Goal: Share content

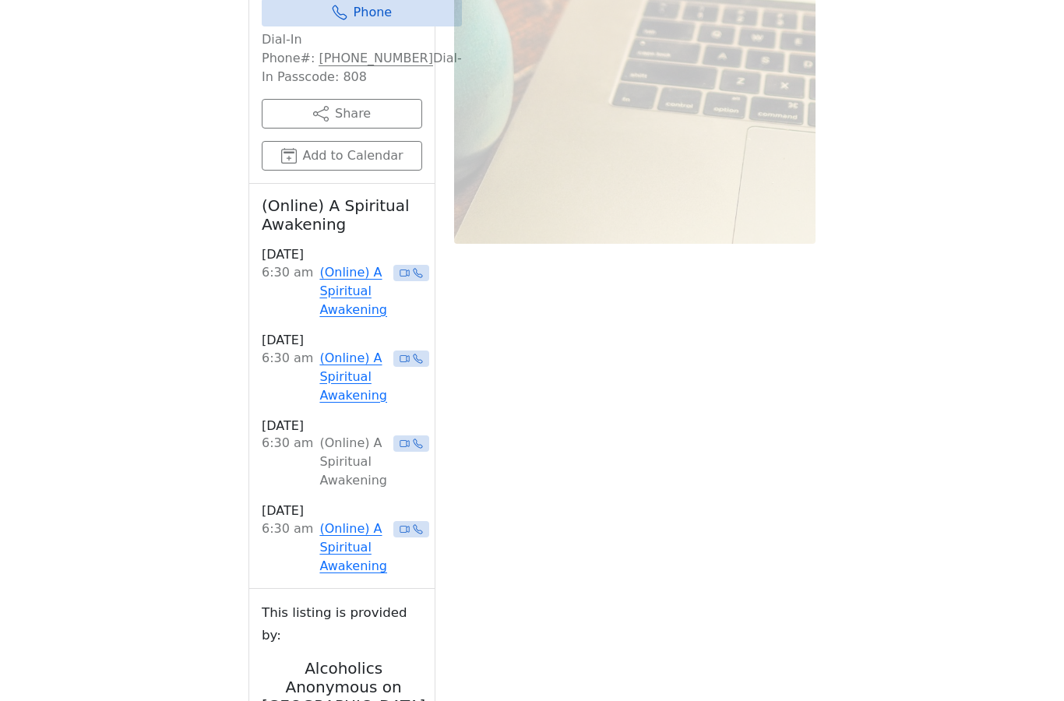
scroll to position [1189, 0]
click at [342, 520] on link "(Online) A Spiritual Awakening" at bounding box center [353, 548] width 68 height 56
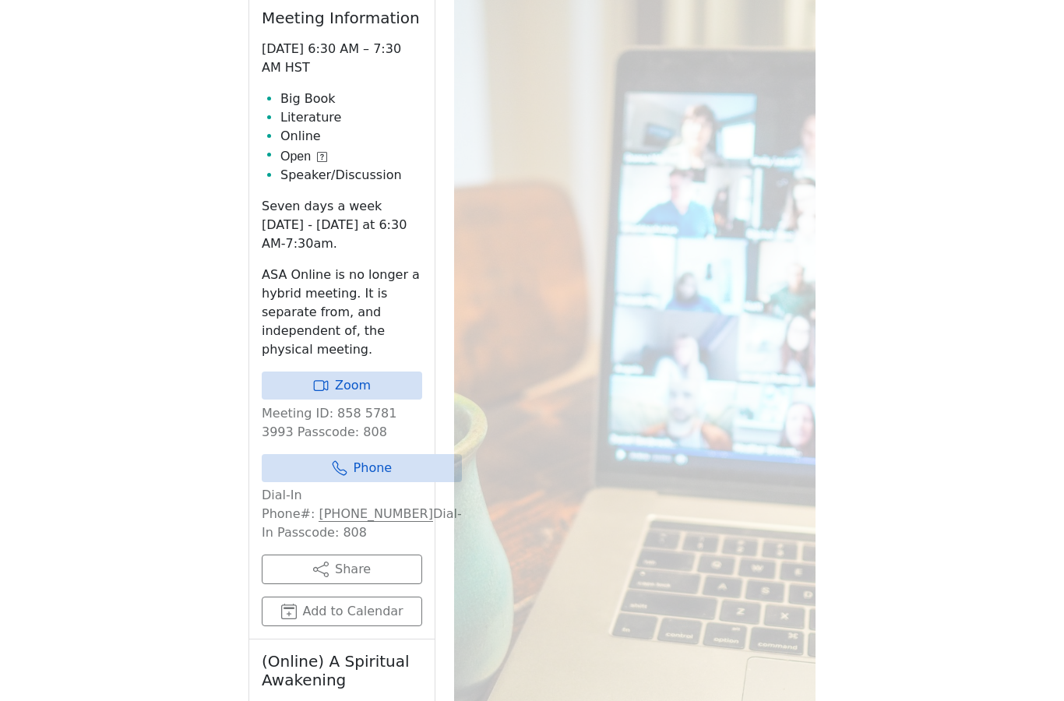
scroll to position [667, 0]
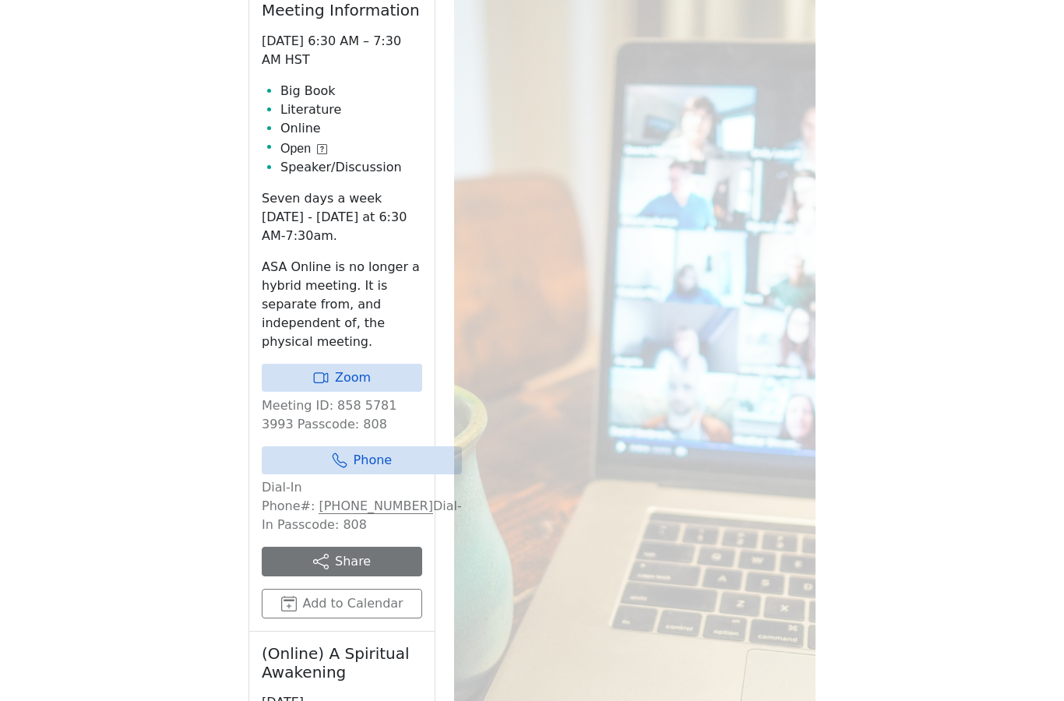
click at [349, 547] on button "Share" at bounding box center [342, 562] width 160 height 30
click at [327, 554] on icon at bounding box center [321, 562] width 16 height 16
click at [350, 547] on button "Share" at bounding box center [342, 562] width 160 height 30
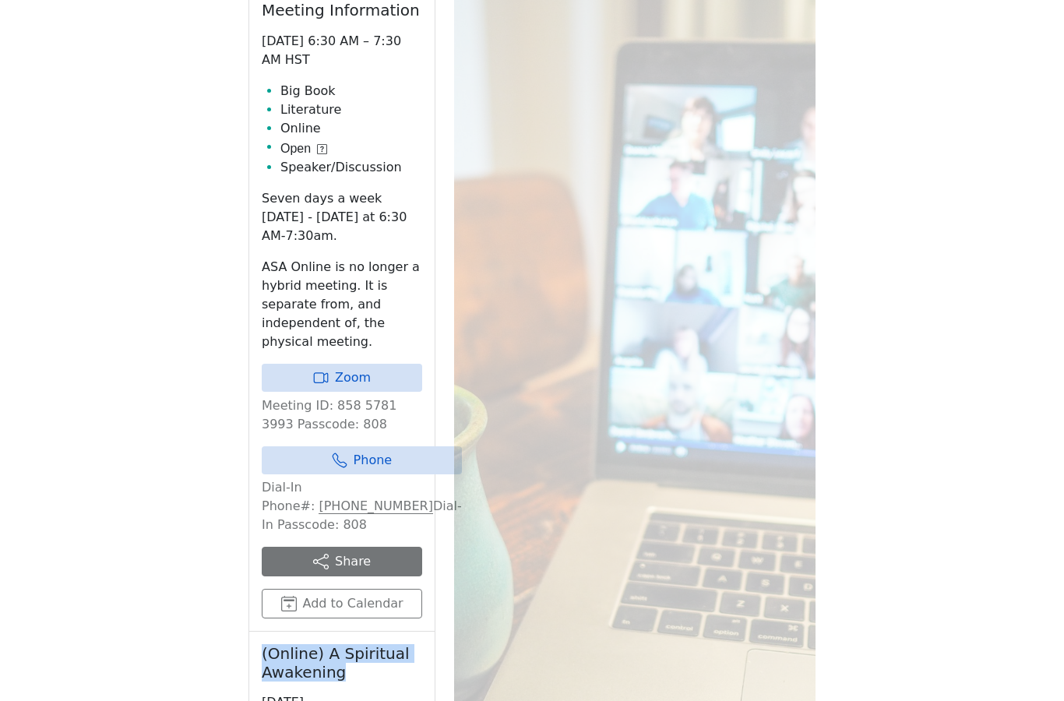
click at [350, 547] on button "Share" at bounding box center [342, 562] width 160 height 30
click at [319, 554] on icon at bounding box center [321, 562] width 16 height 16
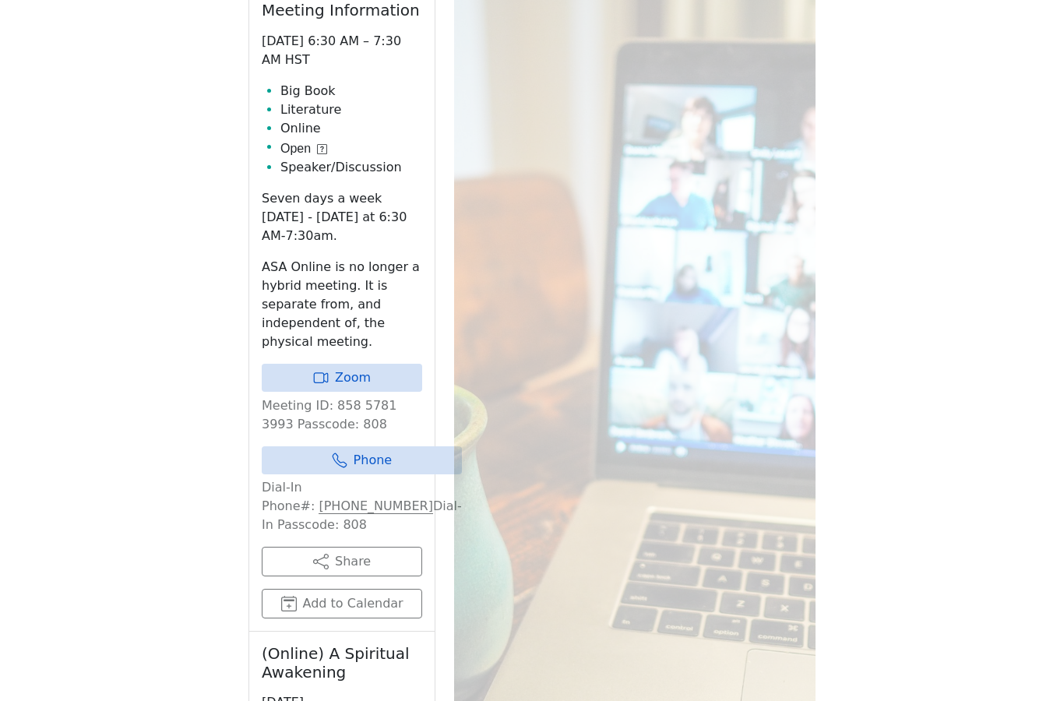
click at [213, 516] on div "If you know of a meeting listed here that NO LONGER MEETS, please call Central …" at bounding box center [531, 546] width 957 height 1552
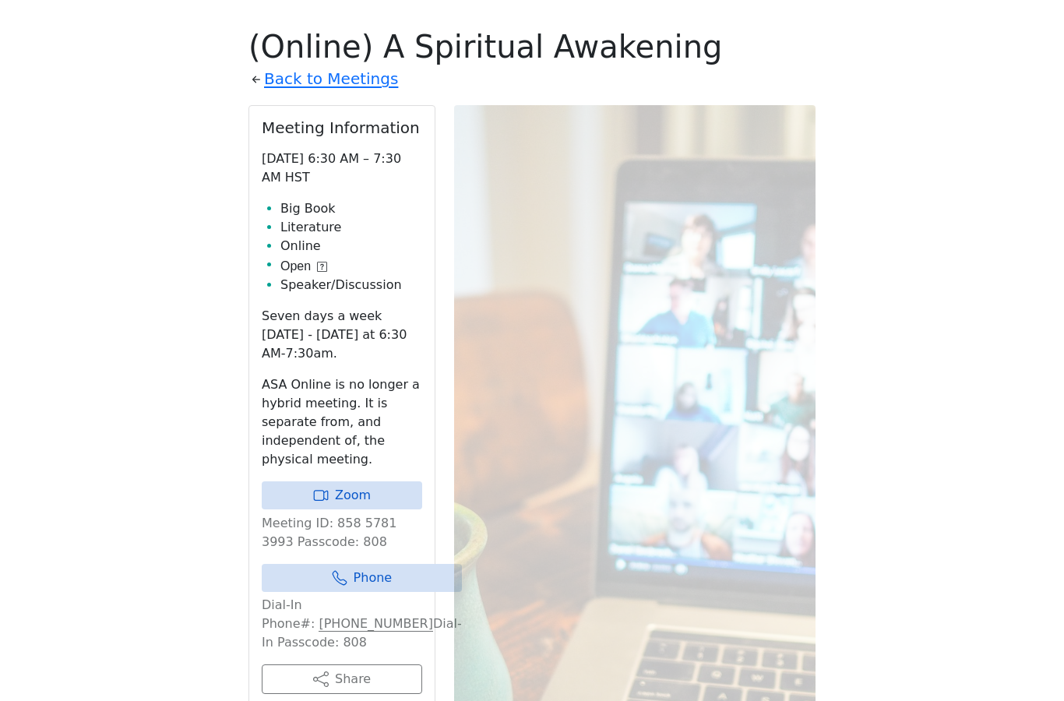
scroll to position [640, 0]
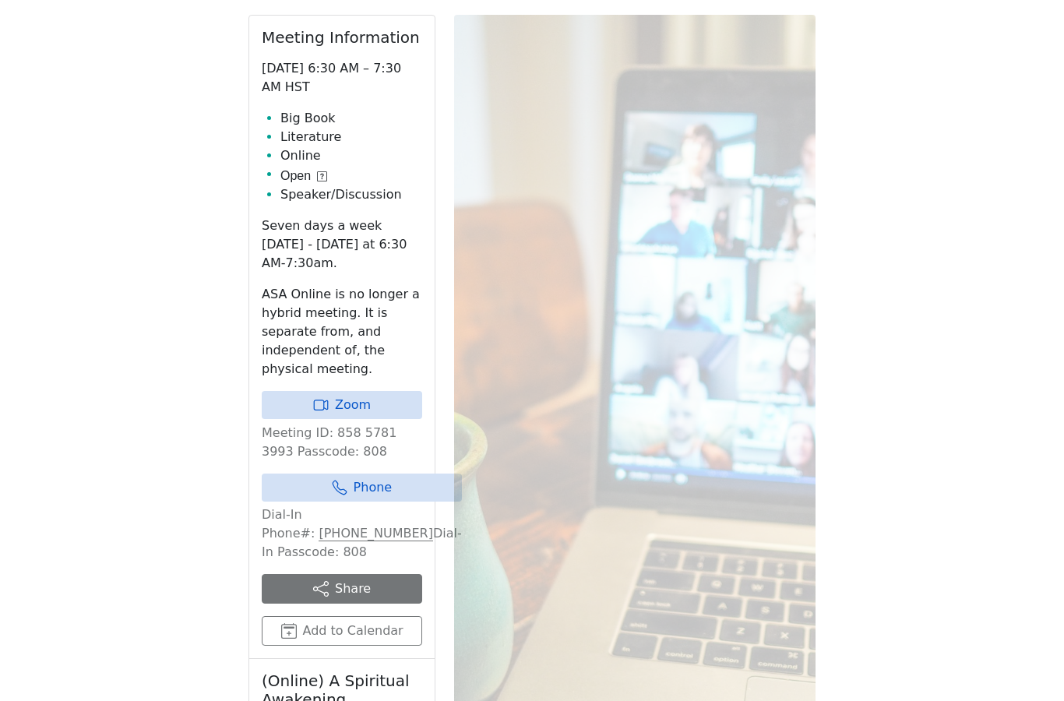
click at [375, 574] on button "Share" at bounding box center [342, 589] width 160 height 30
click at [338, 574] on button "Share" at bounding box center [342, 589] width 160 height 30
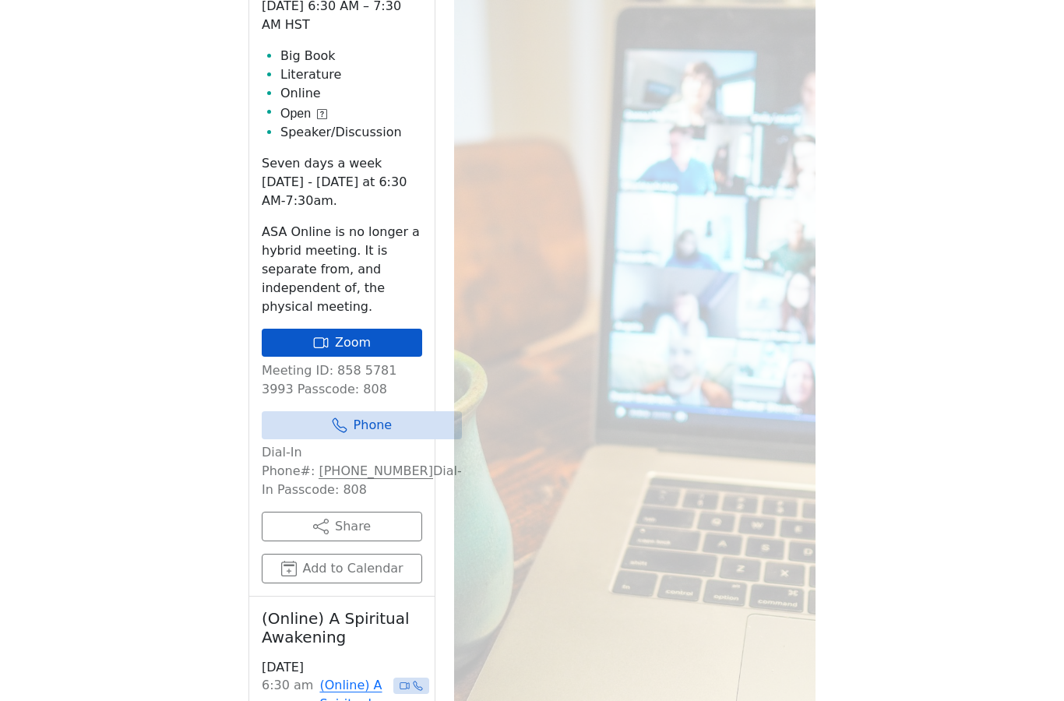
click at [361, 329] on link "Zoom" at bounding box center [342, 343] width 160 height 28
